Goal: Navigation & Orientation: Find specific page/section

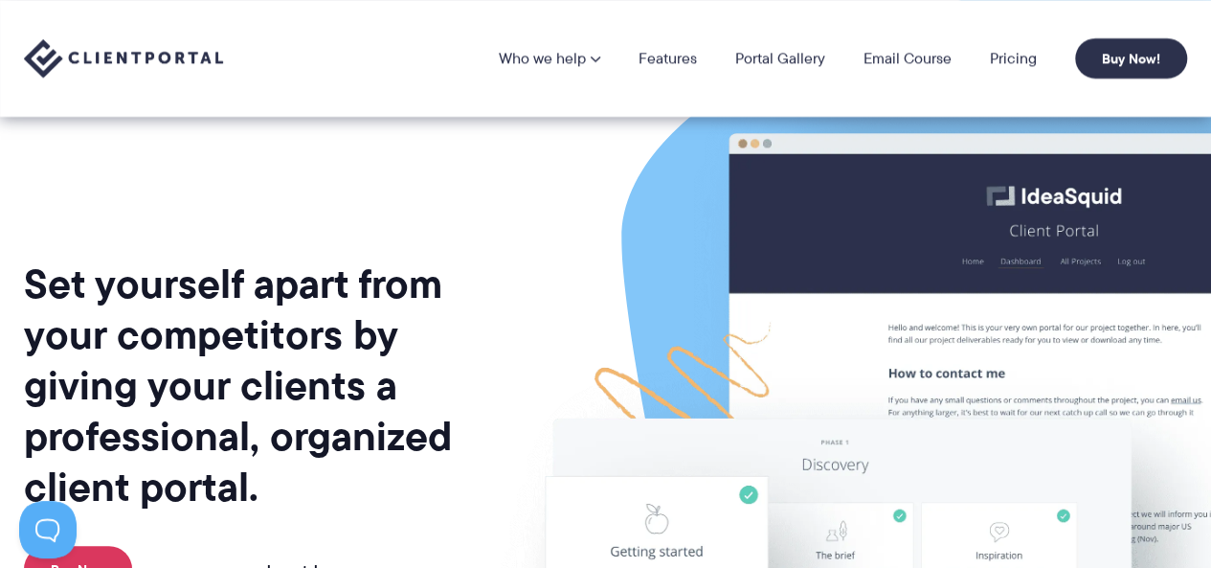
scroll to position [191, 0]
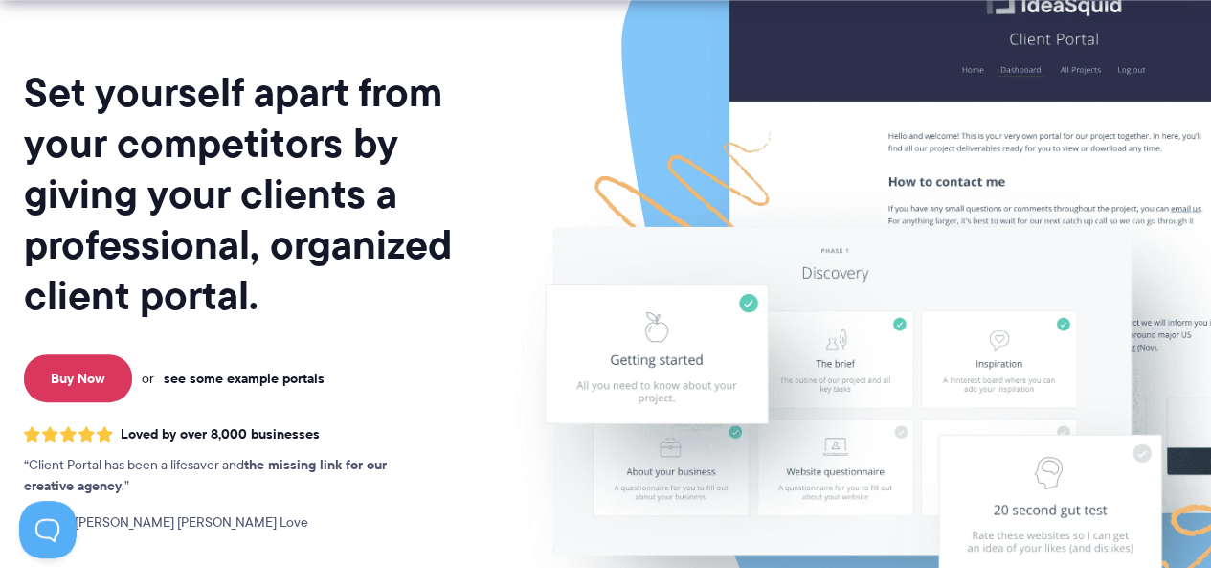
click at [304, 374] on link "see some example portals" at bounding box center [244, 377] width 161 height 17
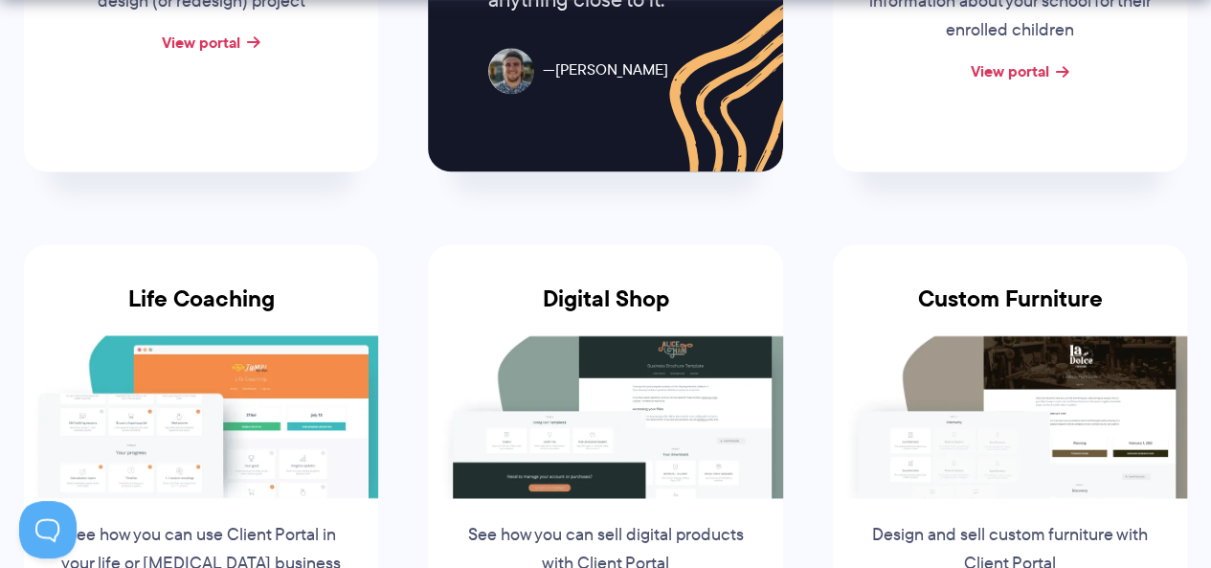
scroll to position [1436, 0]
